Goal: Task Accomplishment & Management: Use online tool/utility

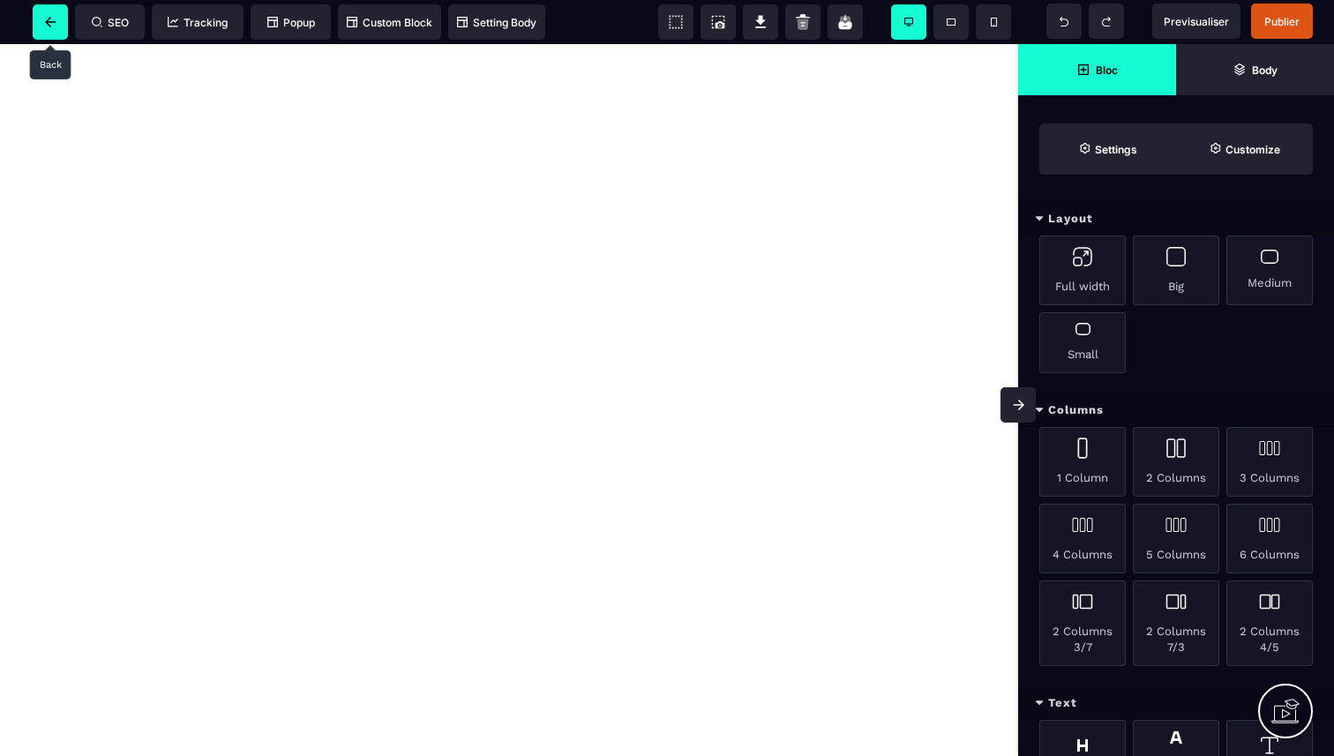
click at [63, 21] on span at bounding box center [50, 21] width 35 height 35
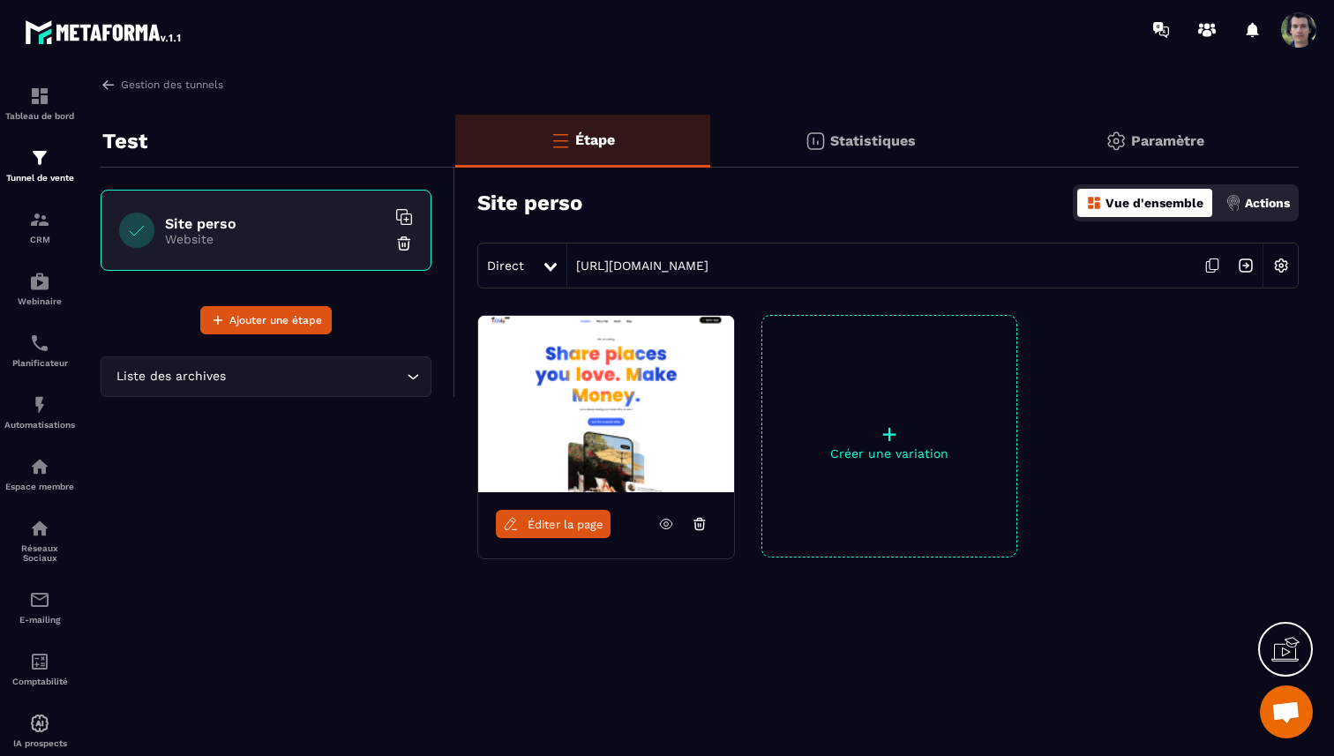
click at [702, 528] on icon at bounding box center [699, 525] width 9 height 7
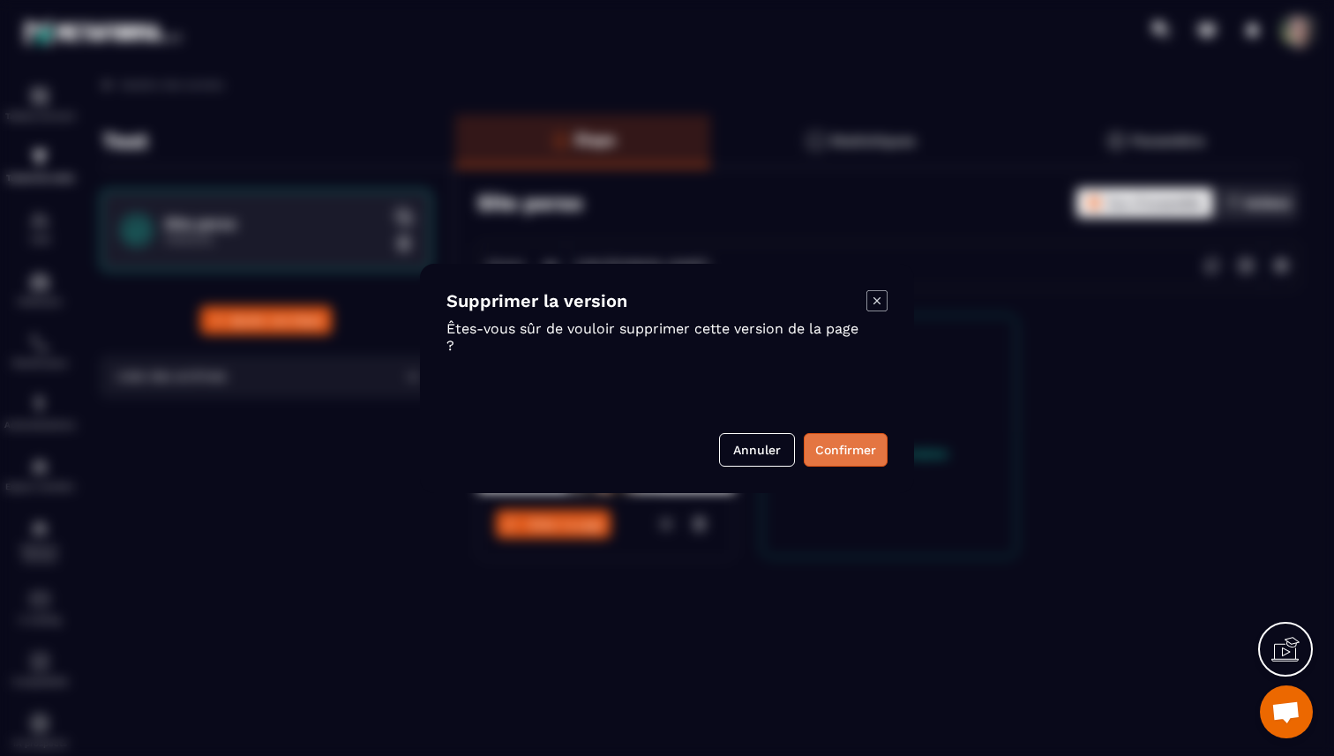
click at [836, 454] on button "Confirmer" at bounding box center [846, 450] width 84 height 34
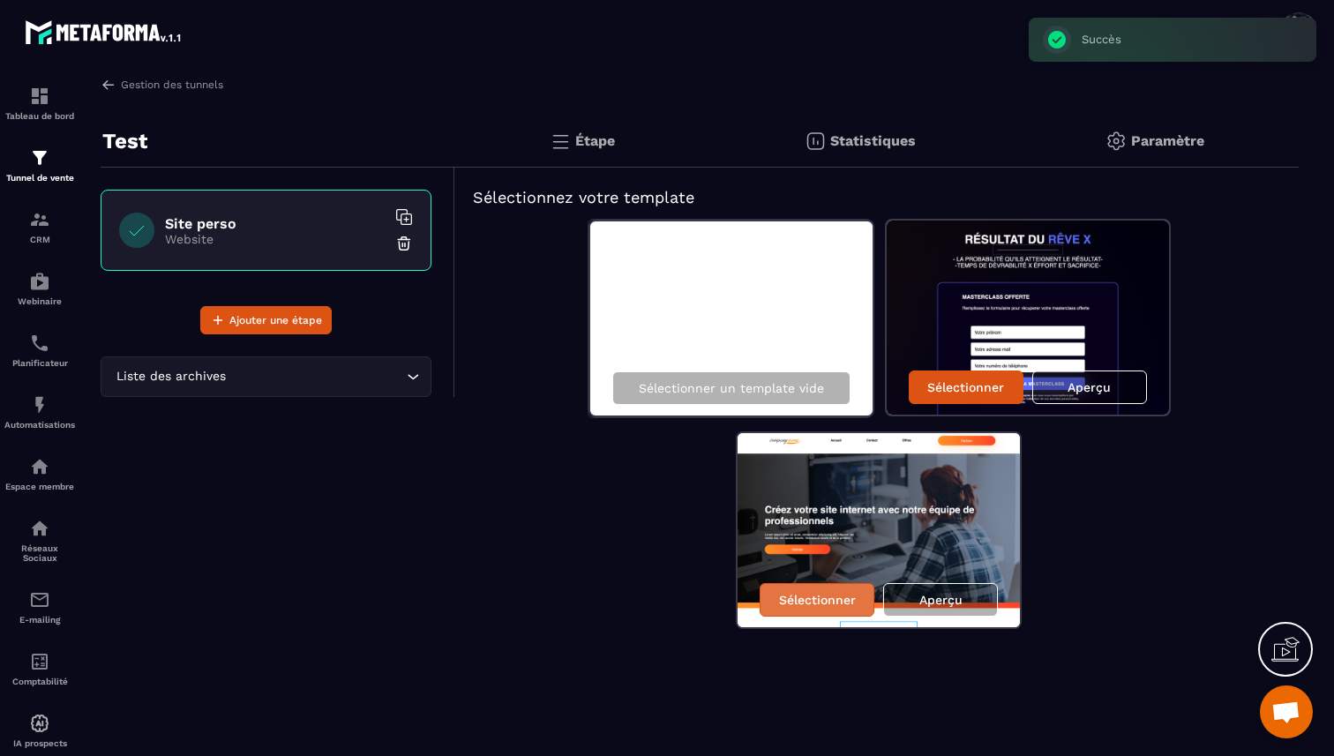
click at [834, 604] on p "Sélectionner" at bounding box center [817, 600] width 77 height 14
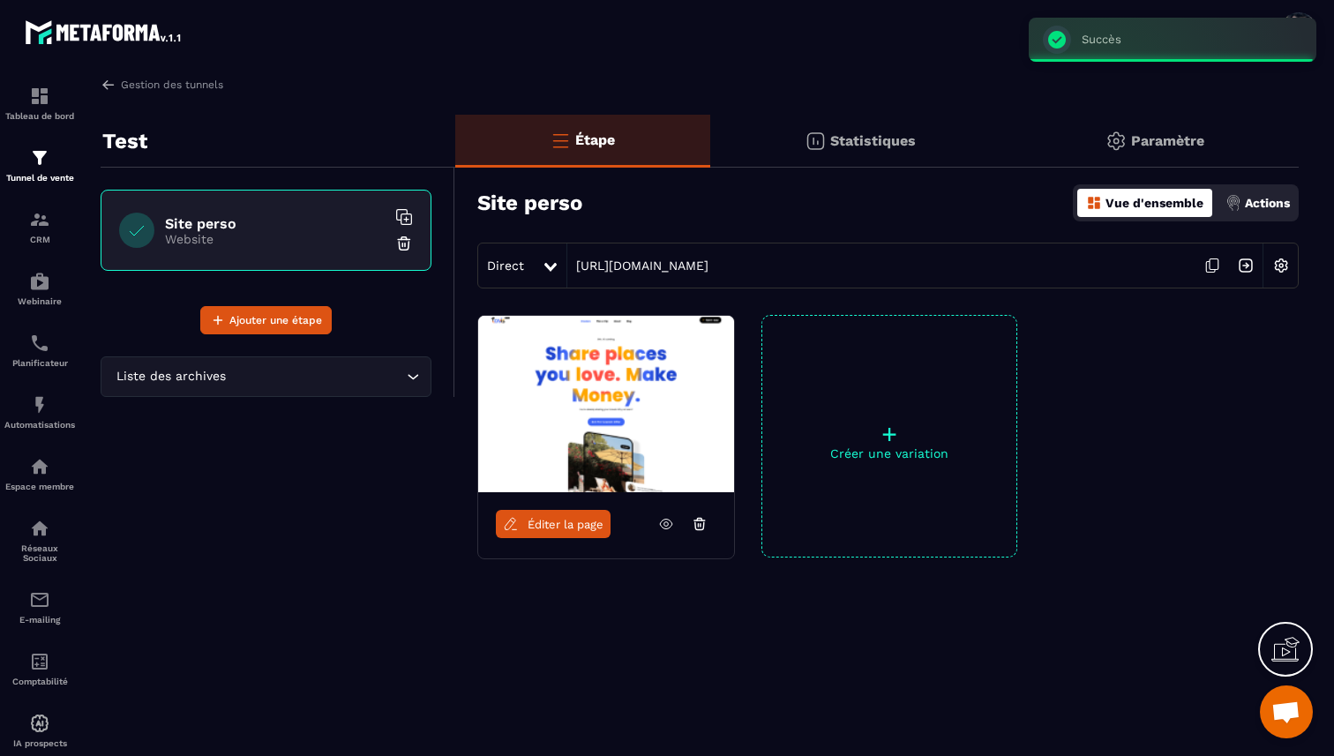
click at [556, 525] on span "Éditer la page" at bounding box center [566, 524] width 76 height 13
